Goal: Information Seeking & Learning: Stay updated

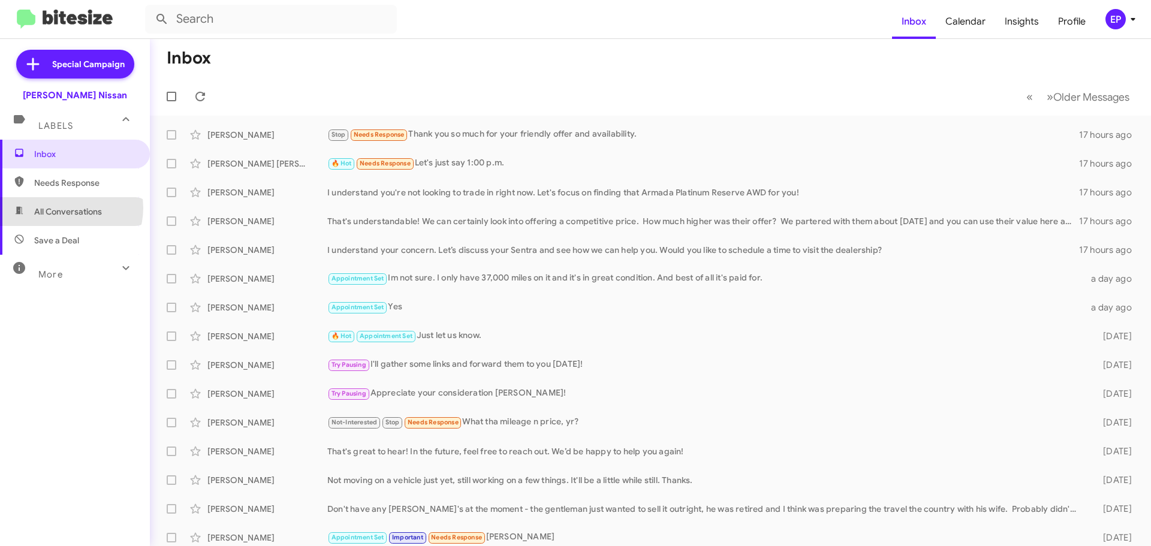
click at [68, 208] on span "All Conversations" at bounding box center [68, 212] width 68 height 12
type input "in:all-conversations"
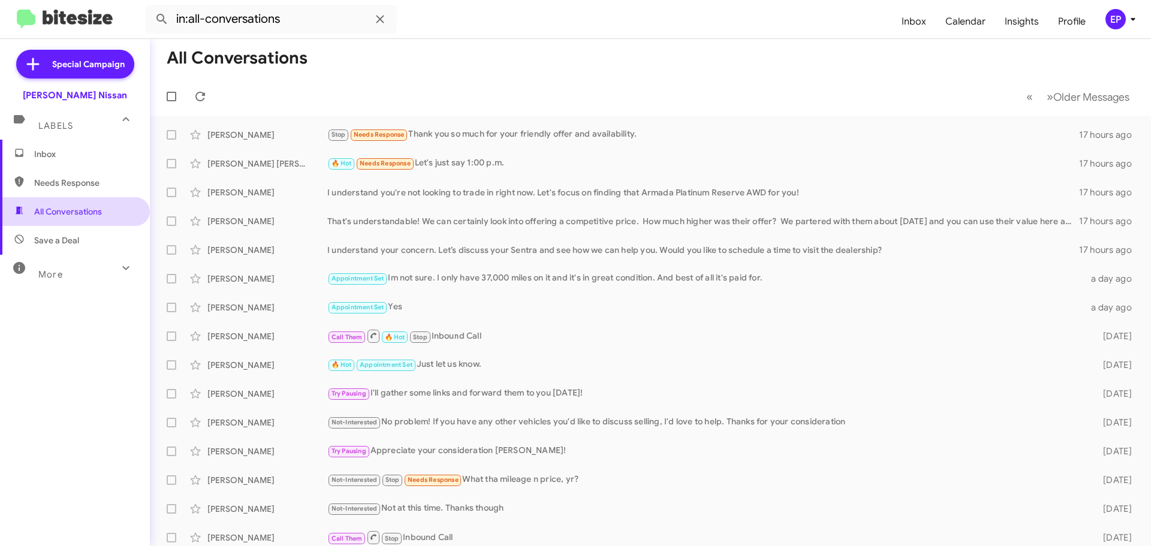
click at [60, 212] on span "All Conversations" at bounding box center [68, 212] width 68 height 12
click at [55, 146] on span "Inbox" at bounding box center [75, 154] width 150 height 29
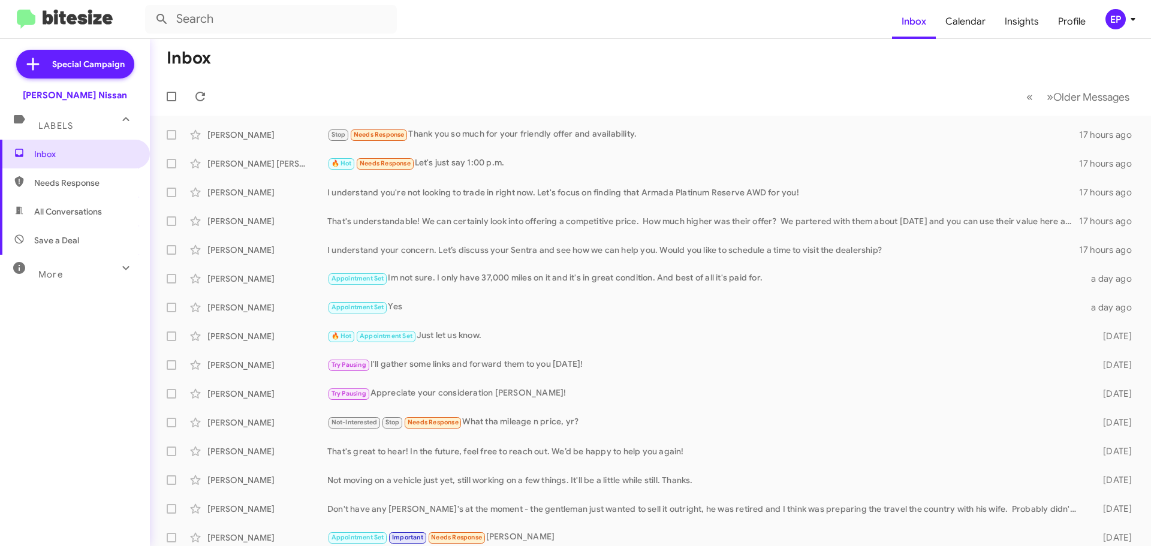
click at [53, 206] on span "All Conversations" at bounding box center [68, 212] width 68 height 12
type input "in:all-conversations"
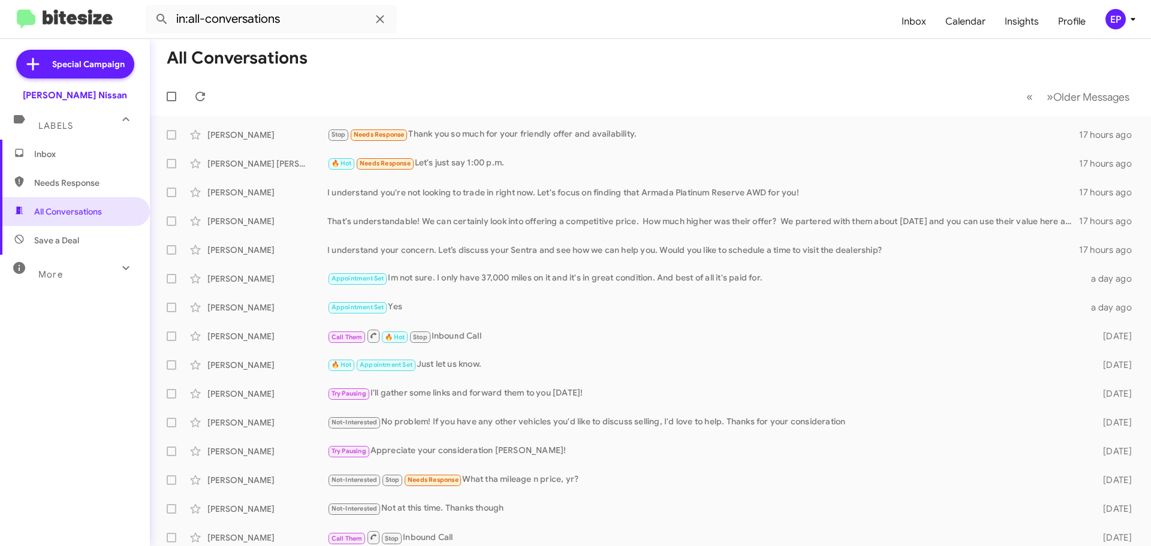
click at [414, 71] on mat-toolbar-row "All Conversations" at bounding box center [650, 58] width 1001 height 38
click at [197, 94] on icon at bounding box center [200, 97] width 10 height 10
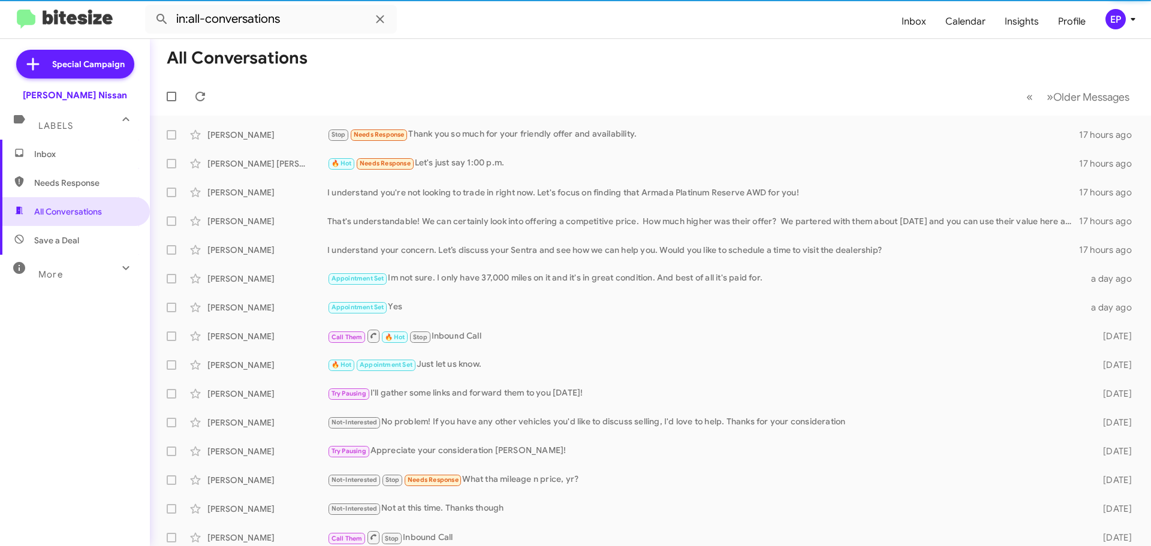
click at [376, 89] on mat-toolbar-row "« Previous » Next Older Messages" at bounding box center [650, 96] width 1001 height 38
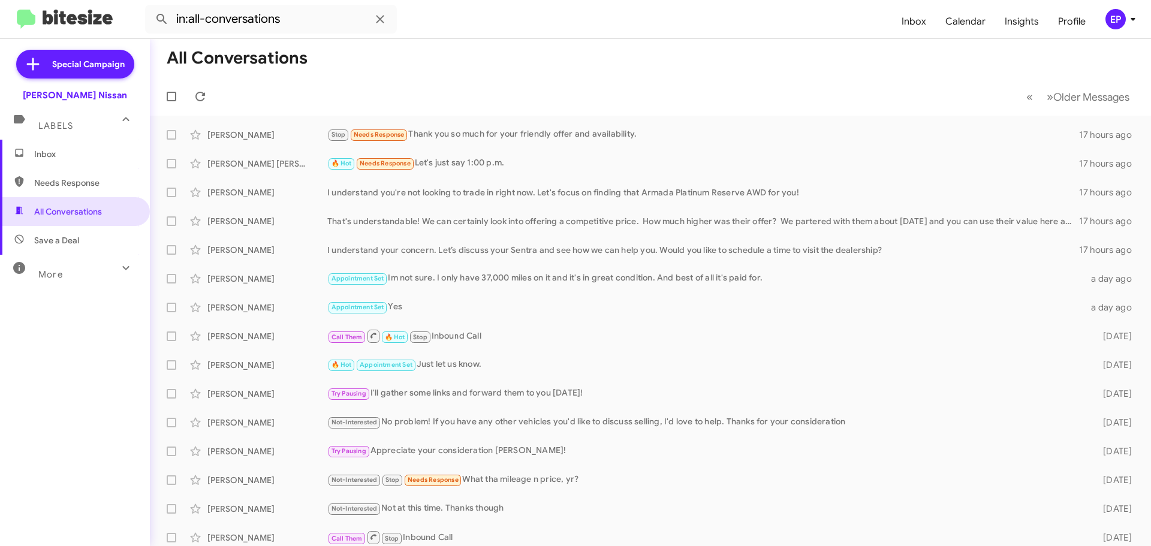
click at [445, 67] on mat-toolbar-row "All Conversations" at bounding box center [650, 58] width 1001 height 38
